Goal: Transaction & Acquisition: Purchase product/service

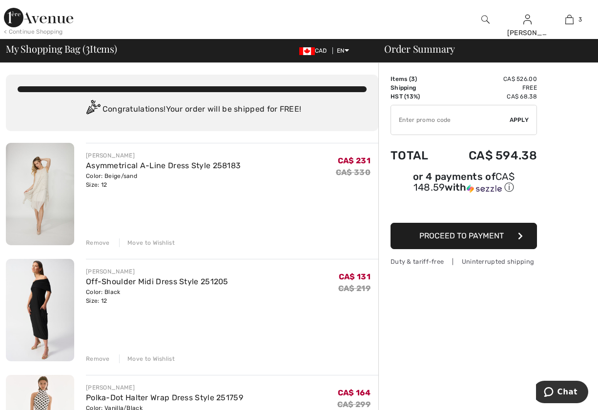
click at [100, 242] on div "Remove" at bounding box center [98, 243] width 24 height 9
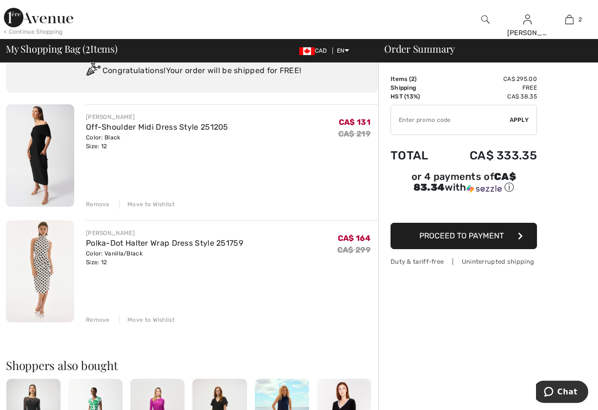
scroll to position [100, 0]
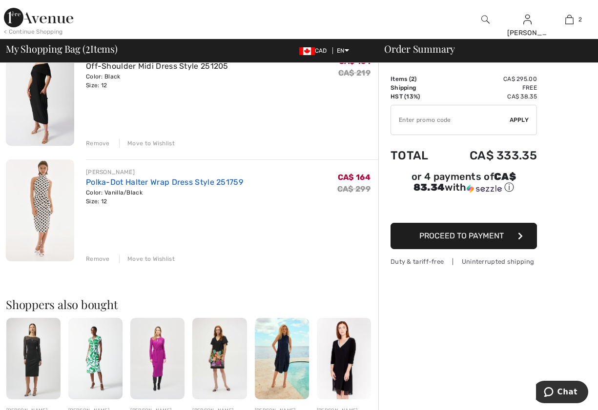
click at [175, 179] on link "Polka-Dot Halter Wrap Dress Style 251759" at bounding box center [164, 182] width 157 height 9
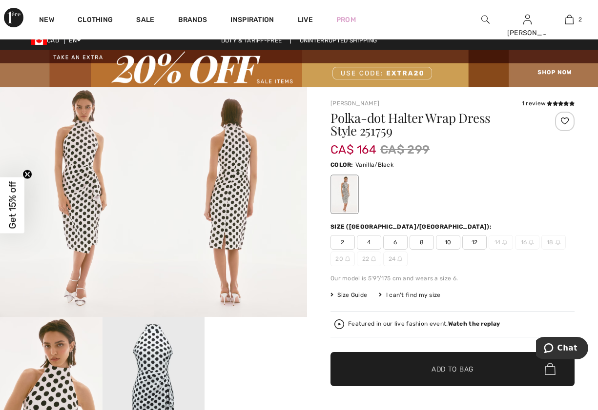
scroll to position [249, 0]
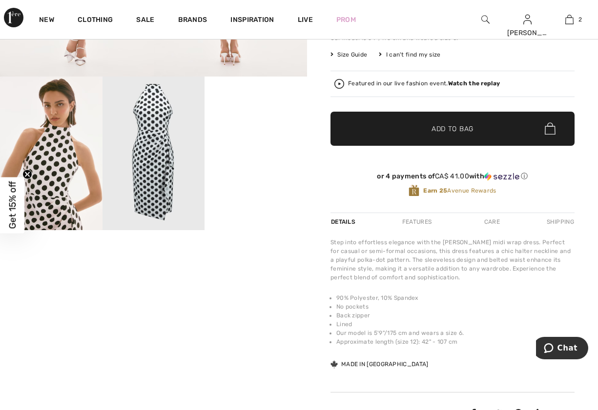
click at [254, 128] on video "Your browser does not support the video tag." at bounding box center [255, 102] width 102 height 51
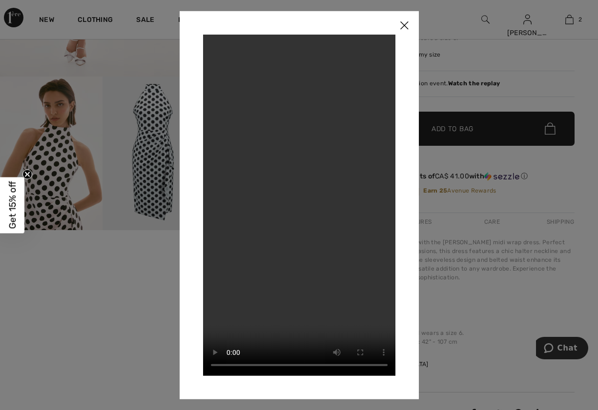
click at [406, 22] on img at bounding box center [403, 26] width 29 height 30
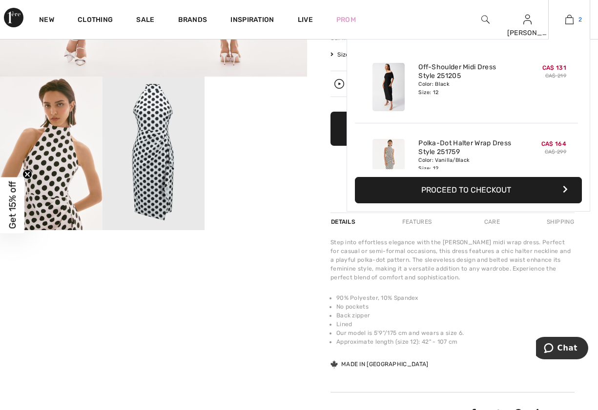
click at [570, 14] on img at bounding box center [569, 20] width 8 height 12
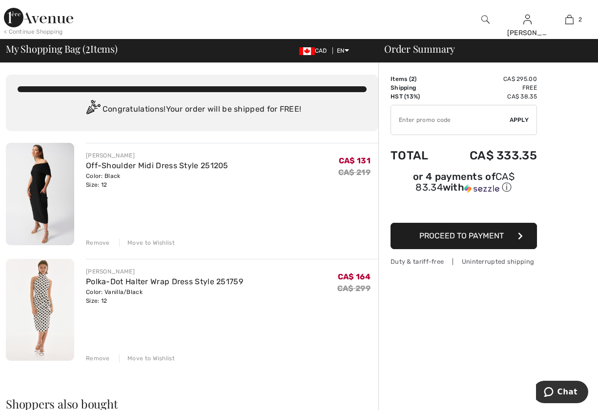
click at [133, 356] on div "Move to Wishlist" at bounding box center [147, 358] width 56 height 9
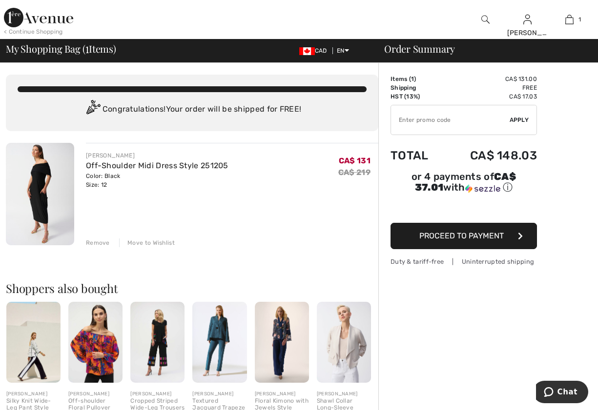
click at [37, 180] on img at bounding box center [40, 194] width 68 height 102
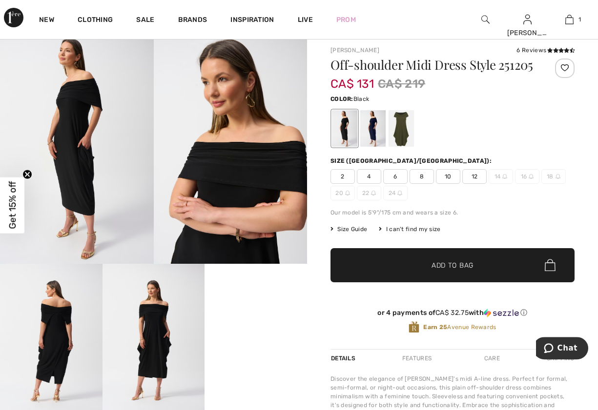
scroll to position [100, 0]
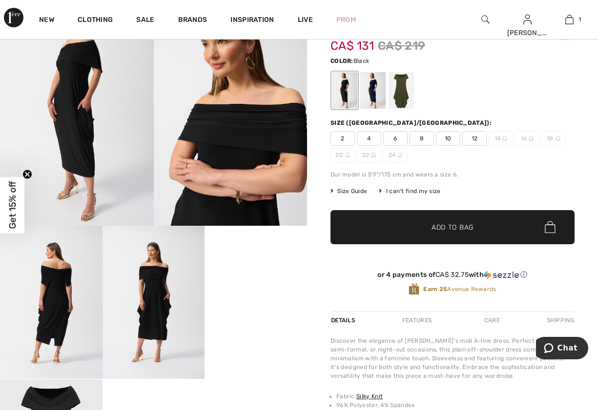
click at [262, 277] on video "Your browser does not support the video tag." at bounding box center [255, 251] width 102 height 51
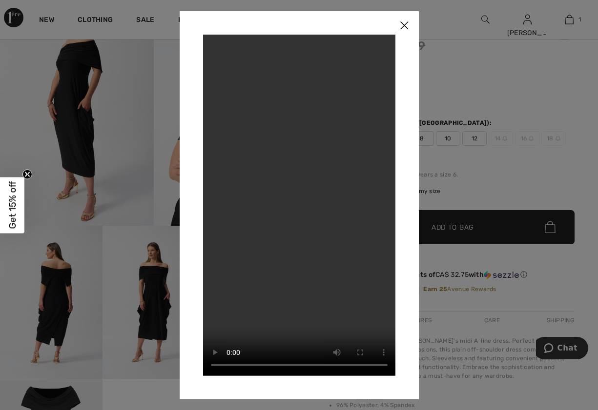
click at [403, 24] on img at bounding box center [403, 26] width 29 height 30
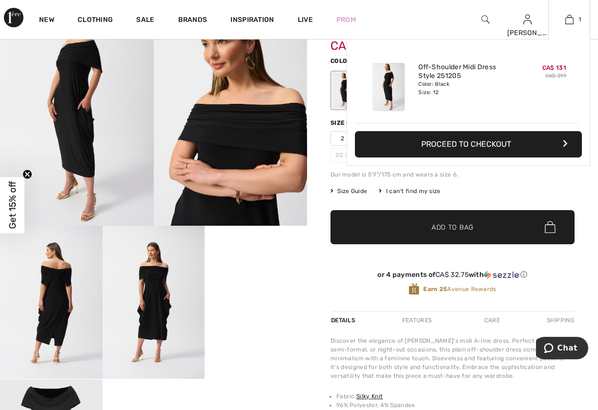
click at [480, 140] on button "Proceed to Checkout" at bounding box center [468, 144] width 227 height 26
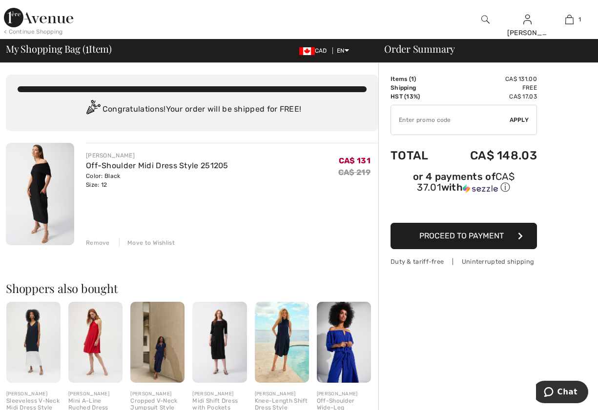
click at [427, 118] on input "TEXT" at bounding box center [450, 119] width 119 height 29
click at [521, 121] on span "Apply" at bounding box center [520, 120] width 20 height 9
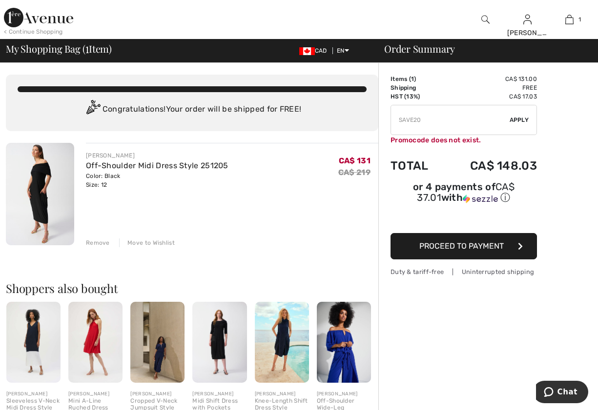
drag, startPoint x: 425, startPoint y: 117, endPoint x: 394, endPoint y: 117, distance: 30.3
click at [394, 117] on input "TEXT" at bounding box center [450, 119] width 119 height 29
type input "EXTRA20"
click at [522, 119] on span "Apply" at bounding box center [520, 120] width 20 height 9
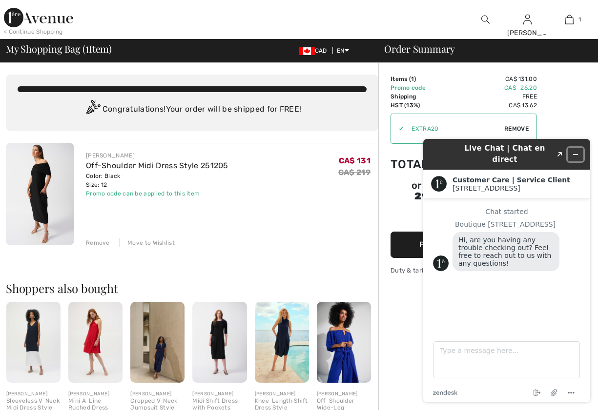
click at [576, 155] on icon "Minimize widget" at bounding box center [575, 155] width 4 height 0
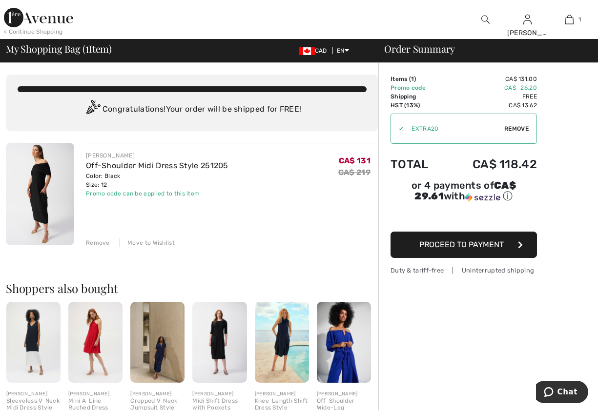
click at [470, 242] on span "Proceed to Payment" at bounding box center [461, 244] width 84 height 9
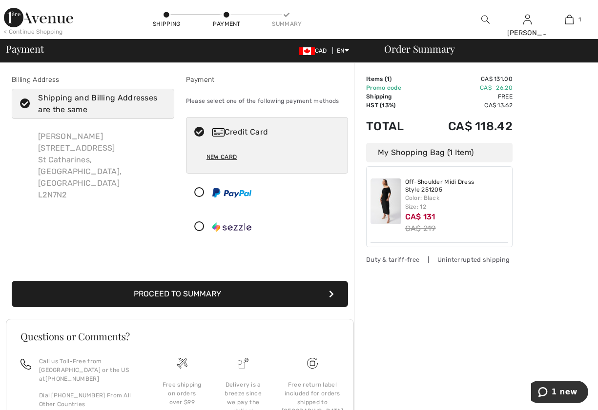
scroll to position [80, 0]
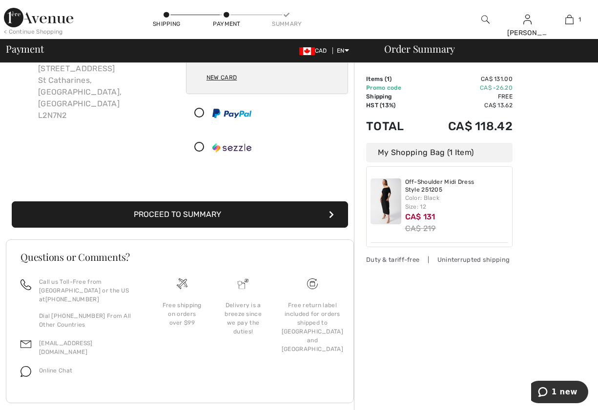
click at [176, 214] on button "Proceed to Summary" at bounding box center [180, 215] width 336 height 26
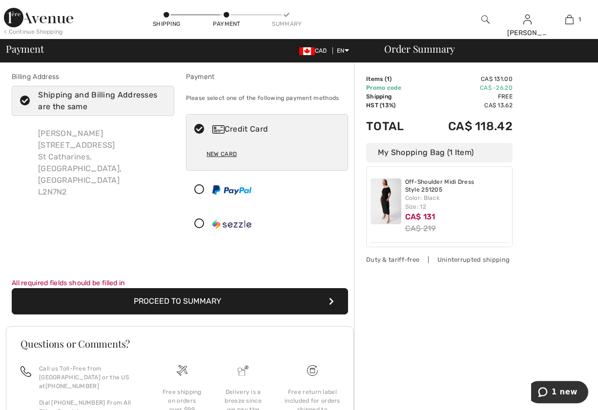
scroll to position [0, 0]
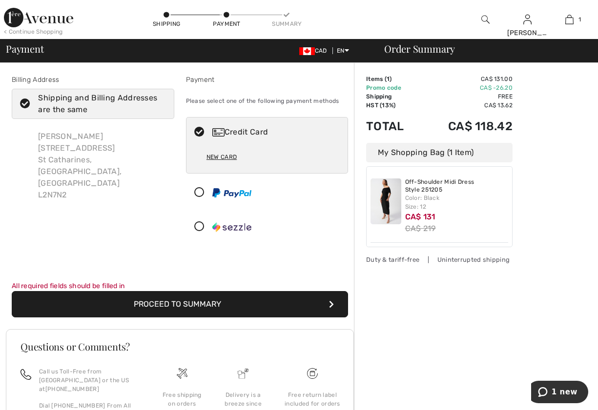
click at [242, 133] on div "Credit Card" at bounding box center [276, 132] width 129 height 12
click at [230, 156] on div "New Card" at bounding box center [221, 157] width 30 height 17
radio input "true"
